Goal: Information Seeking & Learning: Learn about a topic

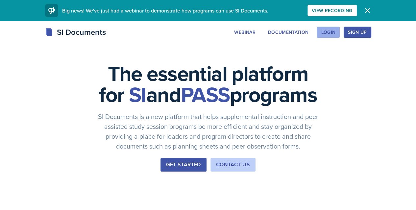
click at [335, 33] on div "Login" at bounding box center [328, 32] width 14 height 5
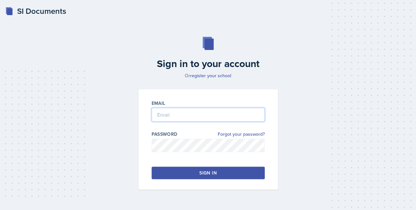
type input "[EMAIL_ADDRESS][DOMAIN_NAME]"
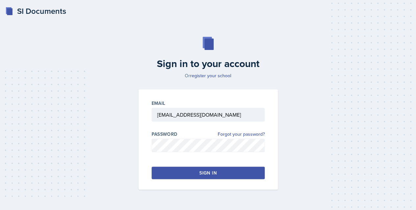
click at [230, 173] on button "Sign in" at bounding box center [208, 173] width 113 height 12
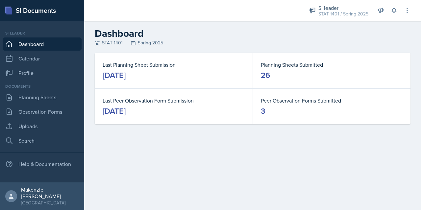
click at [31, 100] on link "Planning Sheets" at bounding box center [42, 97] width 79 height 13
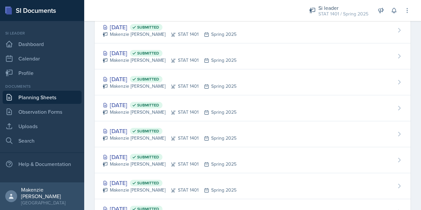
scroll to position [339, 0]
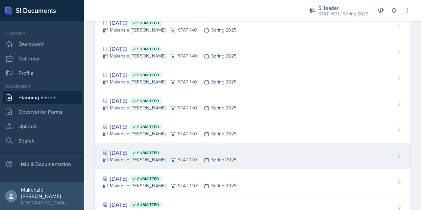
click at [271, 155] on div "[DATE] Submitted [PERSON_NAME] STAT 1401 Spring 2025" at bounding box center [253, 156] width 316 height 26
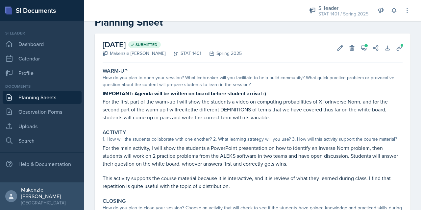
scroll to position [16, 0]
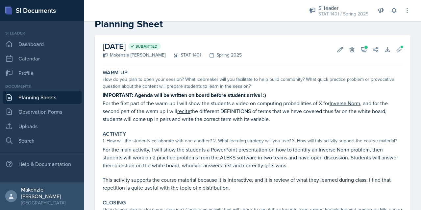
click at [282, 109] on p "For the first part of the warm-up I will show the students a video on computing…" at bounding box center [253, 111] width 300 height 24
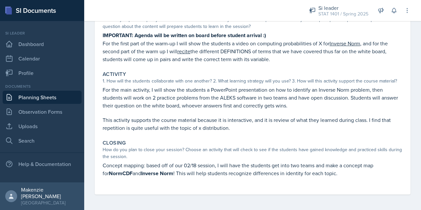
scroll to position [0, 0]
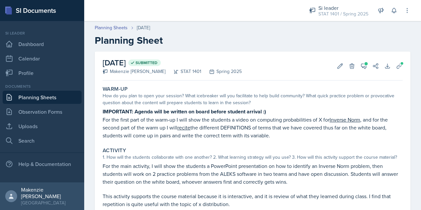
click at [287, 130] on p "For the first part of the warm-up I will show the students a video on computing…" at bounding box center [253, 128] width 300 height 24
click at [330, 70] on div "[DATE] Submitted [PERSON_NAME] STAT 1401 Spring 2025 Edit Delete View Comments …" at bounding box center [253, 66] width 300 height 29
click at [337, 66] on icon at bounding box center [340, 66] width 7 height 7
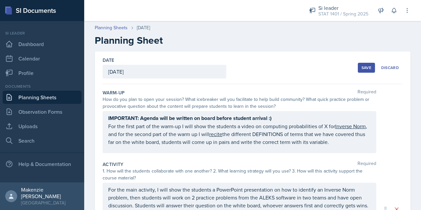
click at [111, 128] on div "IMPORTANT: Agenda will be written on board before student arrival :) For the fi…" at bounding box center [239, 130] width 262 height 32
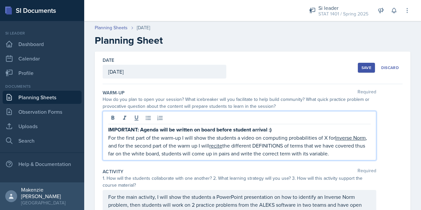
click at [108, 135] on p "For the first part of the warm-up I will show the students a video on computing…" at bounding box center [239, 146] width 262 height 24
click at [25, 101] on link "Planning Sheets" at bounding box center [42, 97] width 79 height 13
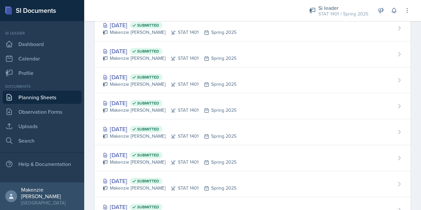
scroll to position [544, 0]
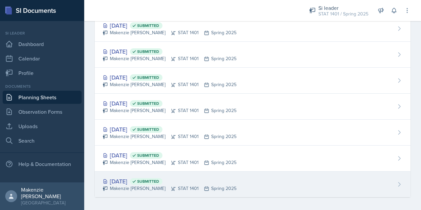
click at [176, 187] on div "Makenzie [PERSON_NAME] STAT 1401 Spring 2025" at bounding box center [170, 188] width 134 height 7
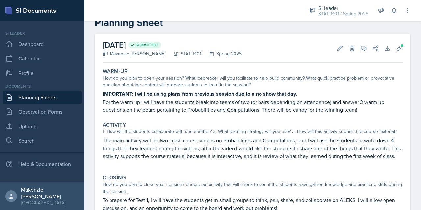
scroll to position [14, 0]
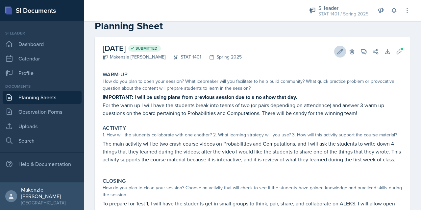
click at [337, 52] on icon at bounding box center [340, 51] width 7 height 7
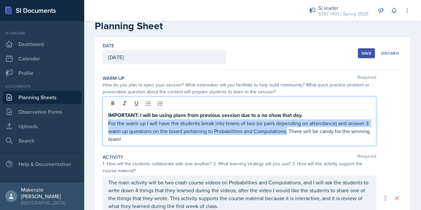
copy p "For the warm up I will have the students break into teams of two (or pairs depe…"
click at [299, 145] on div "IMPORTANT: I will be using plans from previous session due to a no show that da…" at bounding box center [239, 121] width 273 height 49
click at [383, 121] on div "IMPORTANT: I will be using plans from previous session due to a no show that da…" at bounding box center [253, 121] width 300 height 49
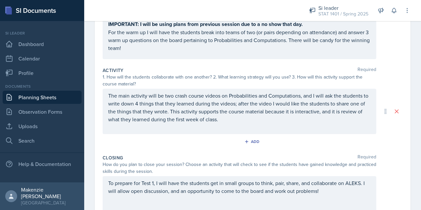
scroll to position [94, 0]
click at [109, 95] on p "The main activity will be two crash course videos on Probabilities and Computat…" at bounding box center [239, 108] width 262 height 32
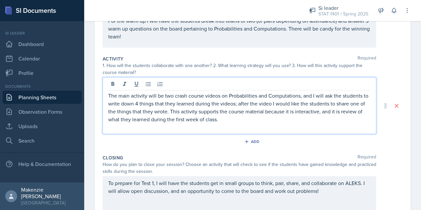
click at [112, 98] on p "The main activity will be two crash course videos on Probabilities and Computat…" at bounding box center [239, 108] width 262 height 32
click at [113, 99] on p "The main activity will be two crash course videos on Probabilities and Computat…" at bounding box center [239, 108] width 262 height 32
click at [114, 97] on p "The main activity will be two crash course videos on Probabilities and Computat…" at bounding box center [239, 108] width 262 height 32
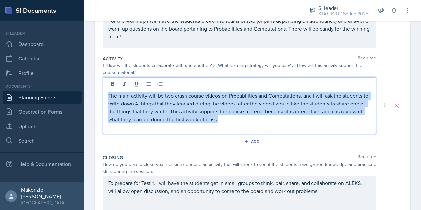
copy p "The main activity will be two crash course videos on Probabilities and Computat…"
click at [291, 128] on p at bounding box center [239, 127] width 262 height 8
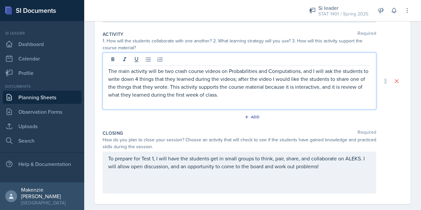
scroll to position [139, 0]
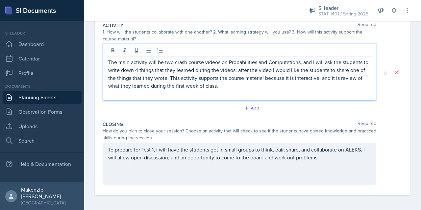
click at [158, 150] on div "To prepare for Test 1, I will have the students get in small groups to think, p…" at bounding box center [239, 164] width 273 height 42
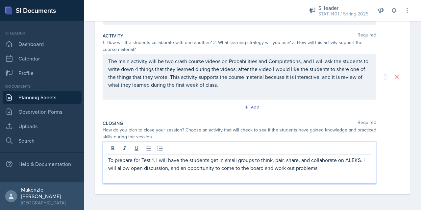
scroll to position [128, 0]
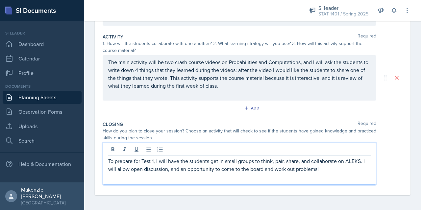
click at [160, 163] on p "To prepare for Test 1, I will have the students get in small groups to think, p…" at bounding box center [239, 165] width 262 height 16
click at [160, 162] on p "To prepare for Test 1, I will have the students get in small groups to think, p…" at bounding box center [239, 165] width 262 height 16
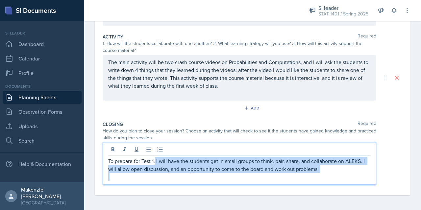
click at [339, 173] on p at bounding box center [239, 177] width 262 height 8
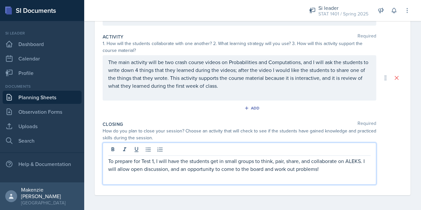
click at [404, 131] on div "Date [DATE] [DATE] 27 28 29 30 31 1 2 3 4 5 6 7 8 9 10 11 12 13 14 15 16 17 18 …" at bounding box center [253, 59] width 316 height 271
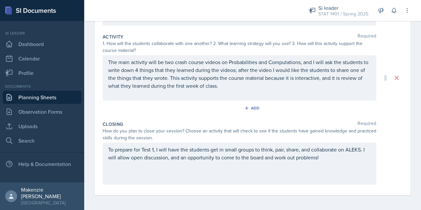
click at [23, 96] on link "Planning Sheets" at bounding box center [42, 97] width 79 height 13
